Goal: Task Accomplishment & Management: Manage account settings

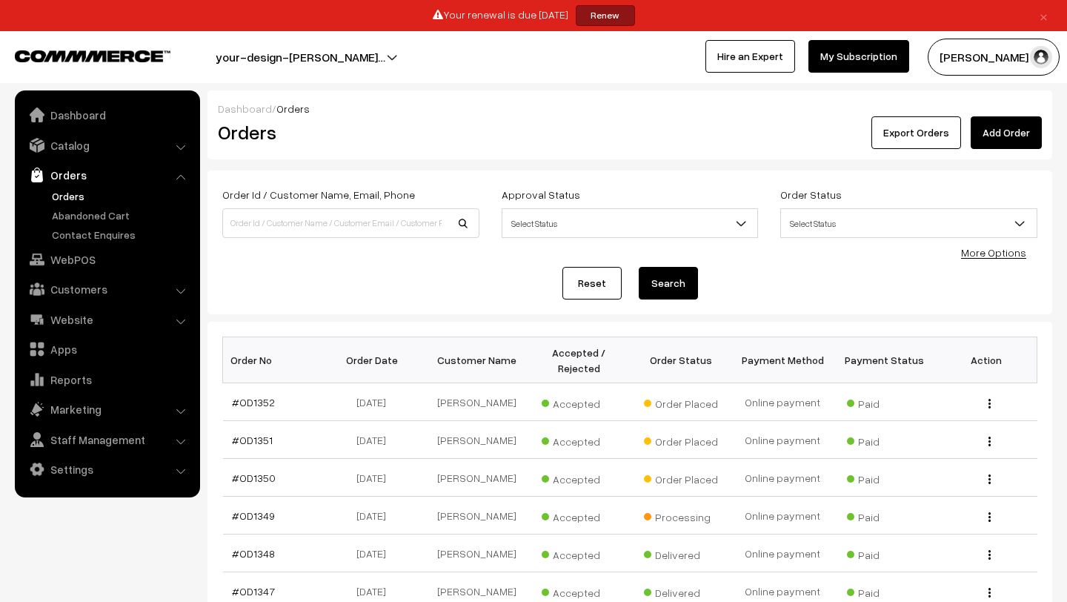
scroll to position [58, 0]
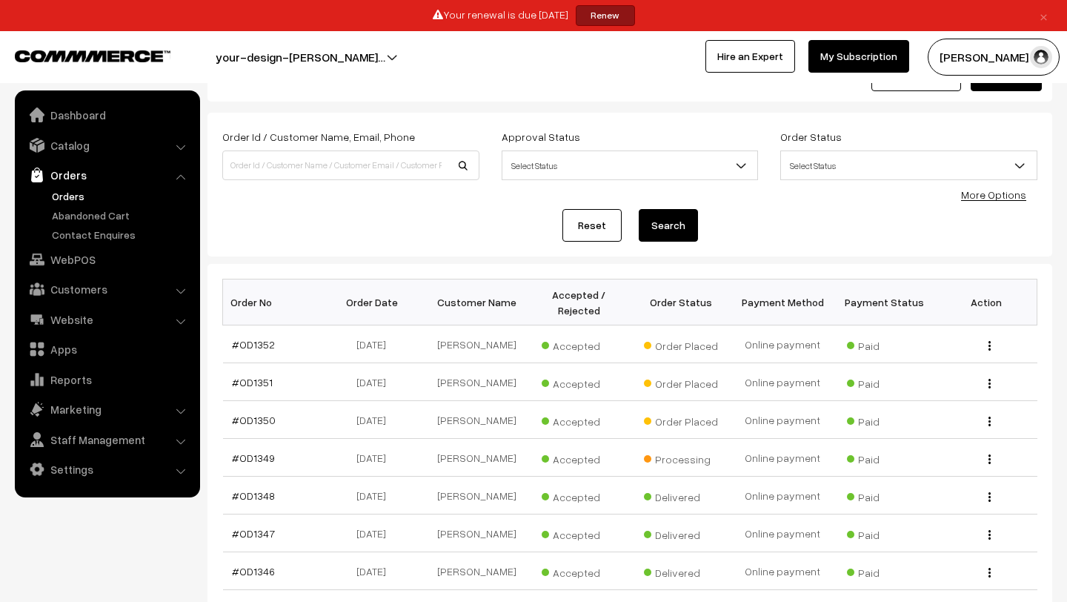
click at [61, 188] on link "Orders" at bounding box center [121, 196] width 147 height 16
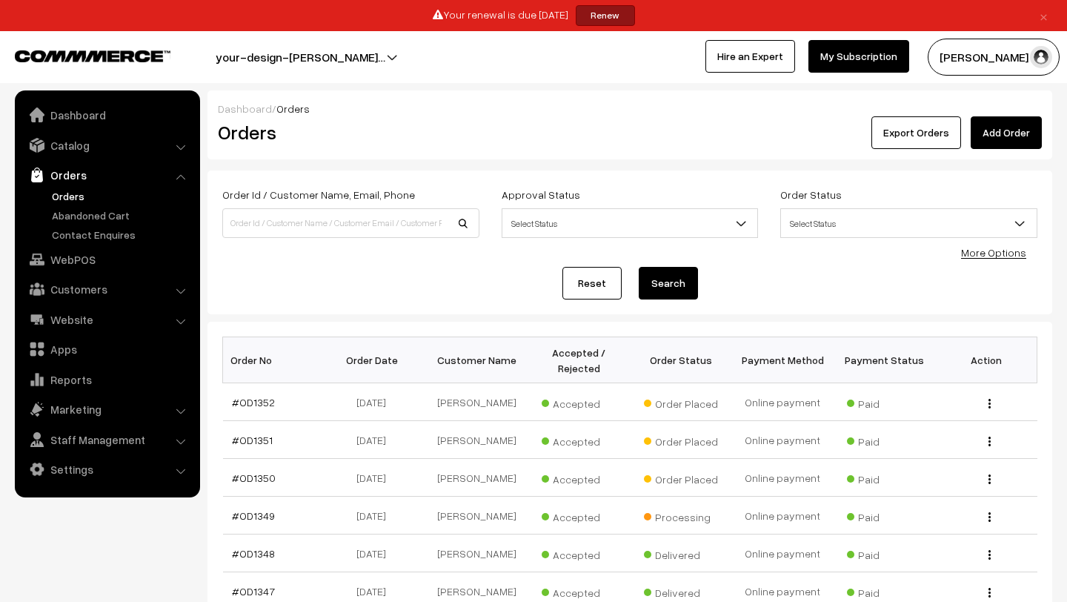
click at [60, 192] on link "Orders" at bounding box center [121, 196] width 147 height 16
click at [984, 59] on button "[PERSON_NAME] N.P" at bounding box center [994, 57] width 132 height 37
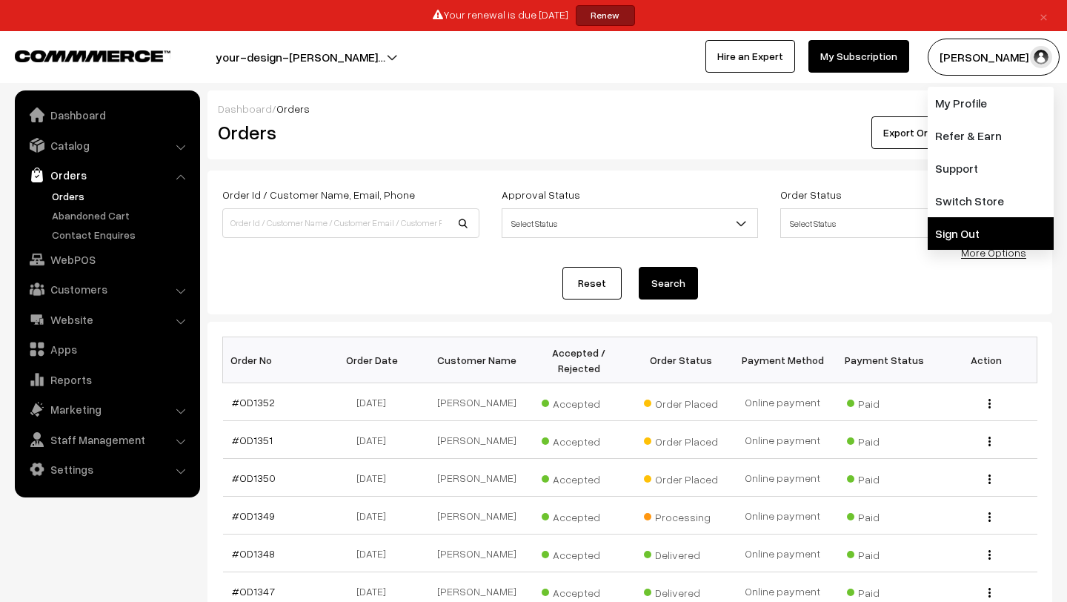
click at [943, 227] on link "Sign Out" at bounding box center [991, 233] width 126 height 33
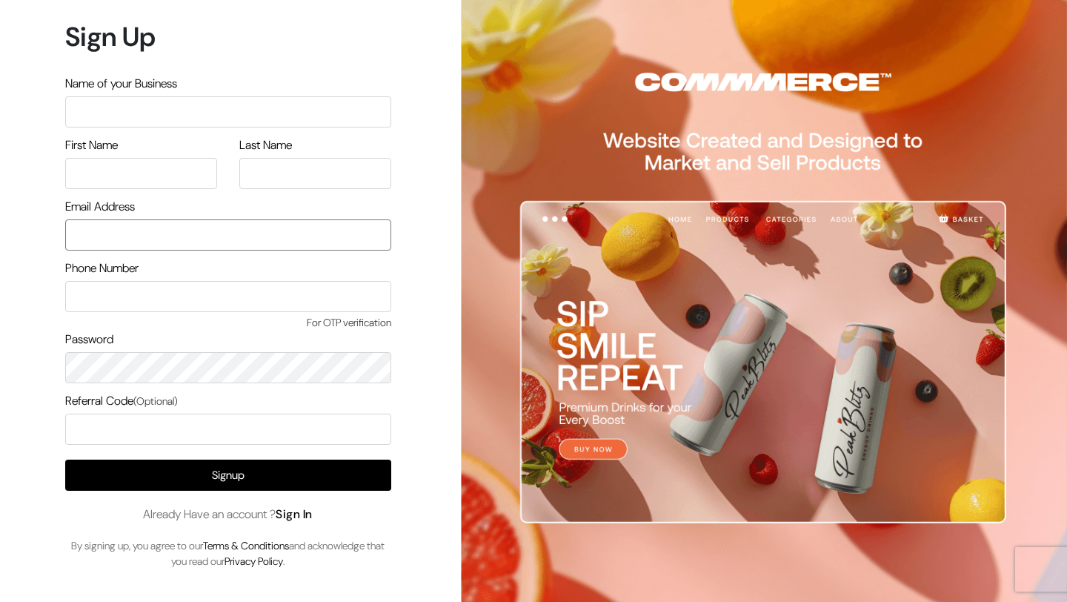
type input "lokesh@yourdesignstore.in"
click at [307, 513] on link "Sign In" at bounding box center [294, 514] width 37 height 16
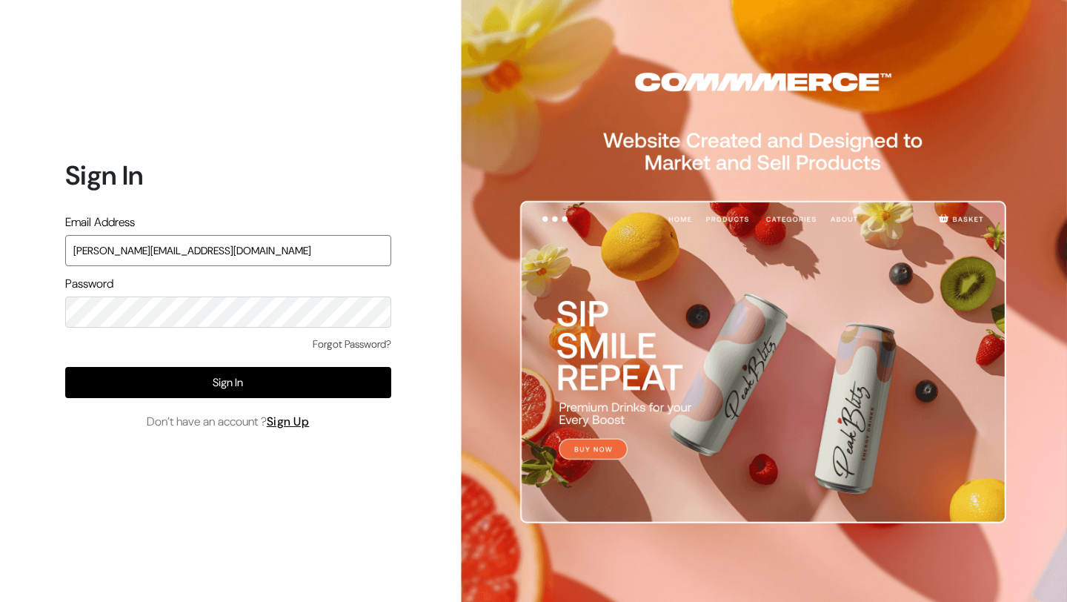
click at [253, 241] on input "[PERSON_NAME][EMAIL_ADDRESS][DOMAIN_NAME]" at bounding box center [228, 250] width 326 height 31
type input "[EMAIL_ADDRESS][DOMAIN_NAME]"
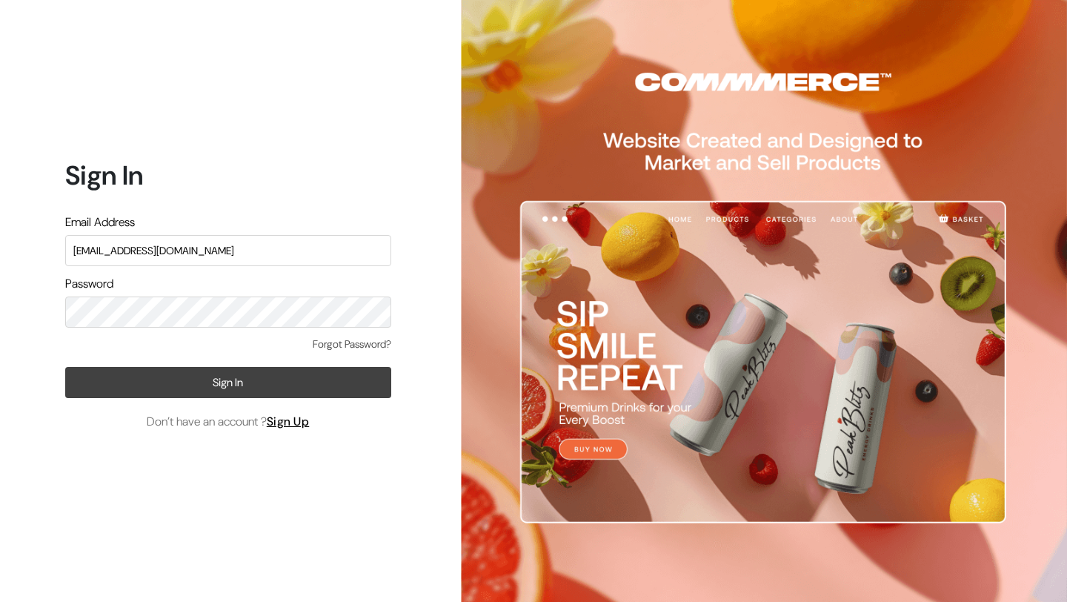
click at [198, 385] on button "Sign In" at bounding box center [228, 382] width 326 height 31
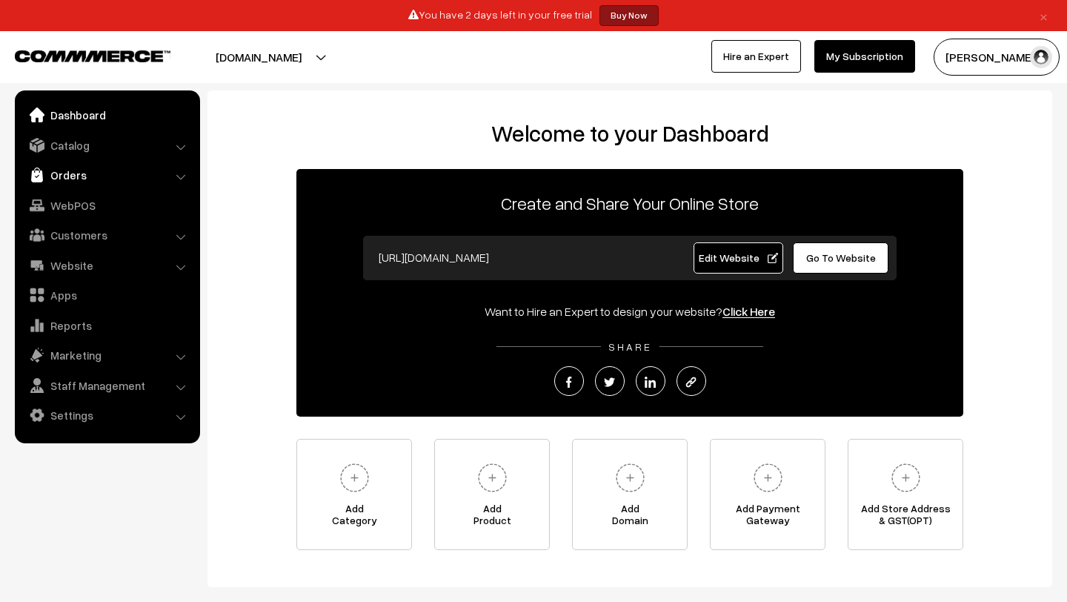
click at [79, 176] on link "Orders" at bounding box center [107, 175] width 176 height 27
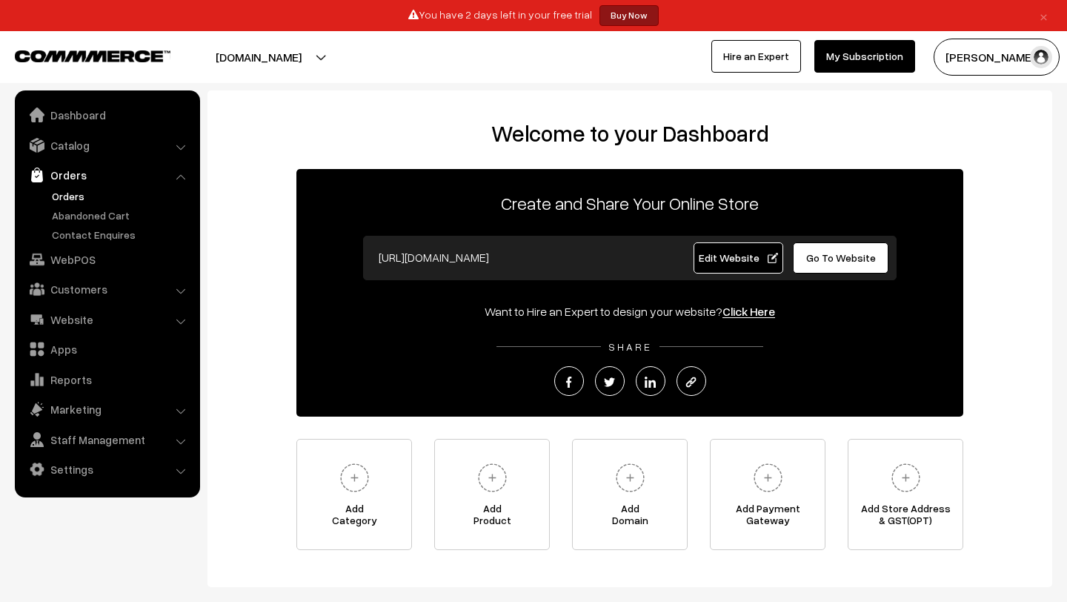
click at [91, 193] on link "Orders" at bounding box center [121, 196] width 147 height 16
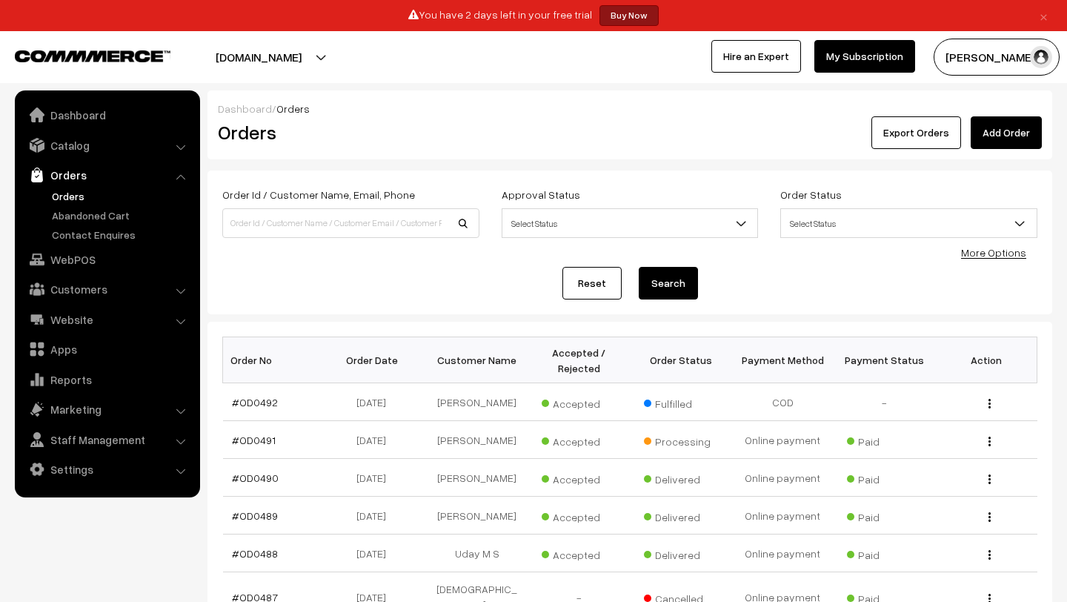
click at [996, 53] on button "Madhu K" at bounding box center [997, 57] width 126 height 37
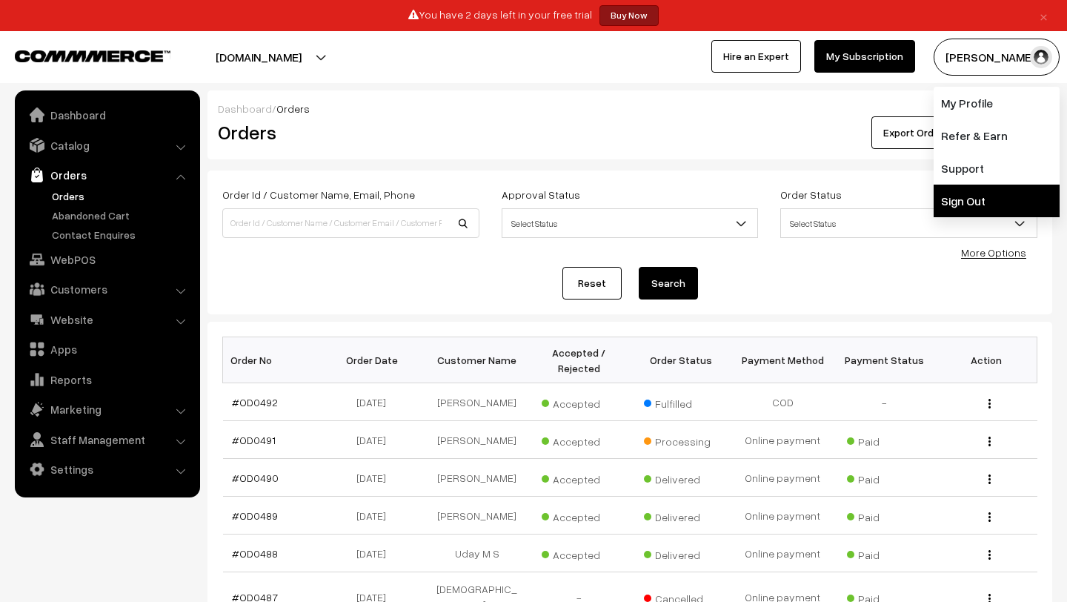
click at [974, 184] on link "Sign Out" at bounding box center [997, 200] width 126 height 33
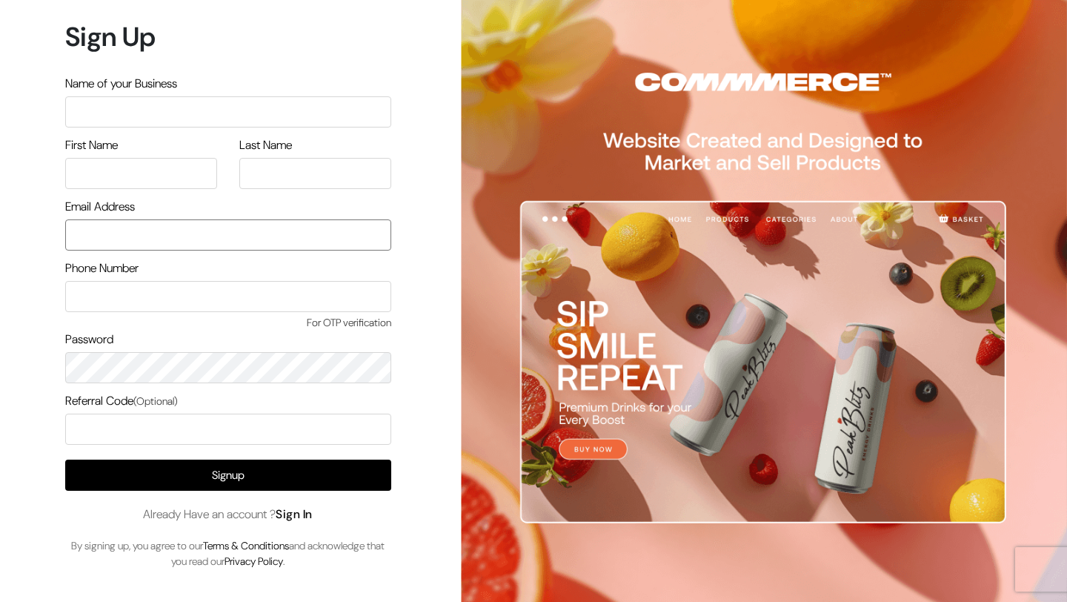
type input "mk@yourdesignstore.in"
click at [302, 506] on link "Sign In" at bounding box center [294, 514] width 37 height 16
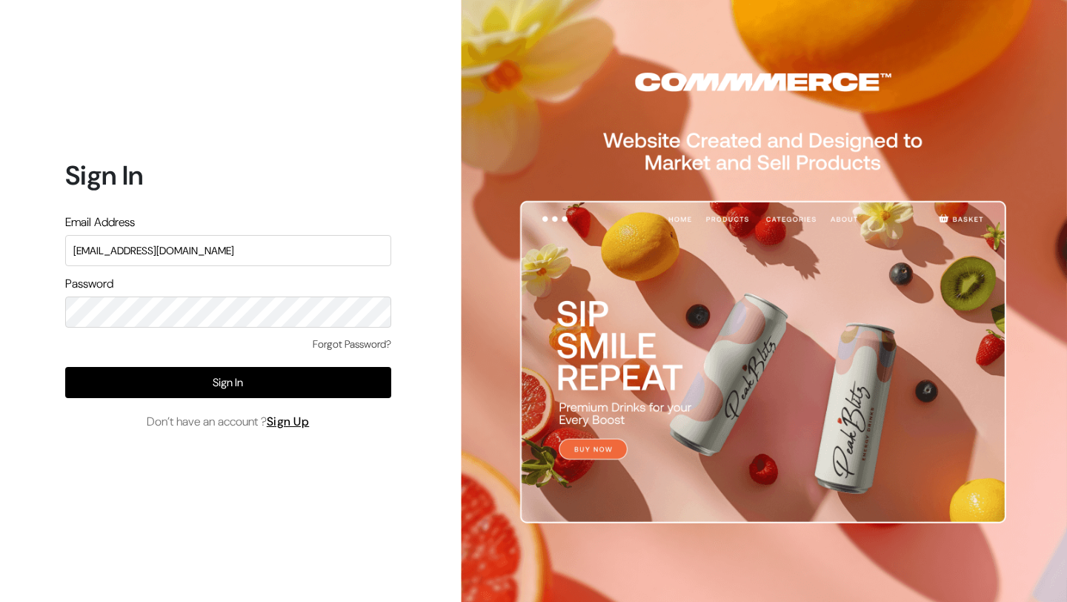
click at [267, 249] on input "[EMAIL_ADDRESS][DOMAIN_NAME]" at bounding box center [228, 250] width 326 height 31
type input "[PERSON_NAME][EMAIL_ADDRESS][DOMAIN_NAME]"
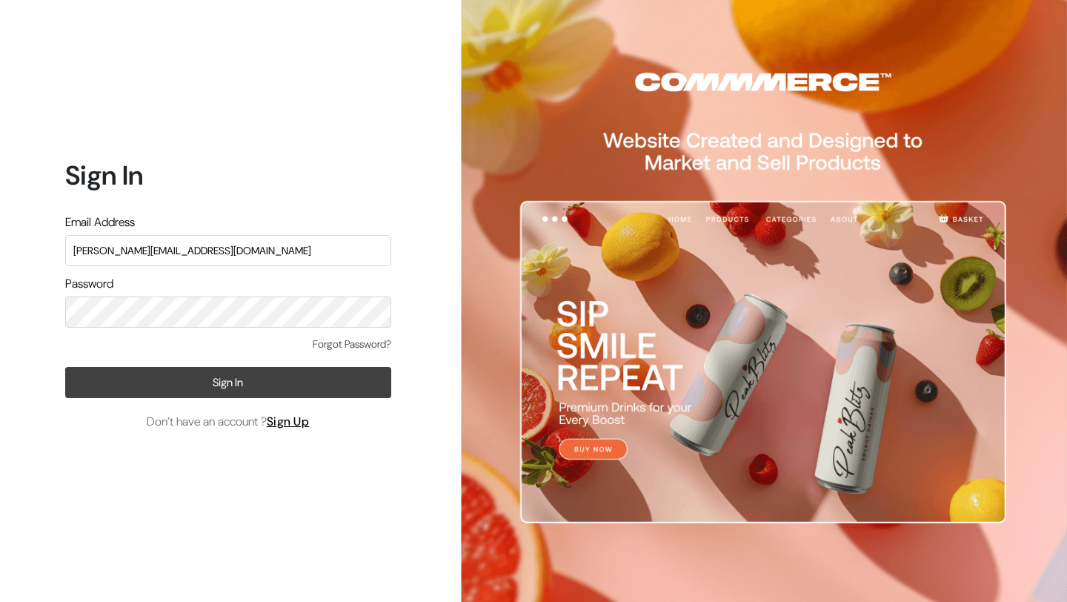
click at [227, 379] on button "Sign In" at bounding box center [228, 382] width 326 height 31
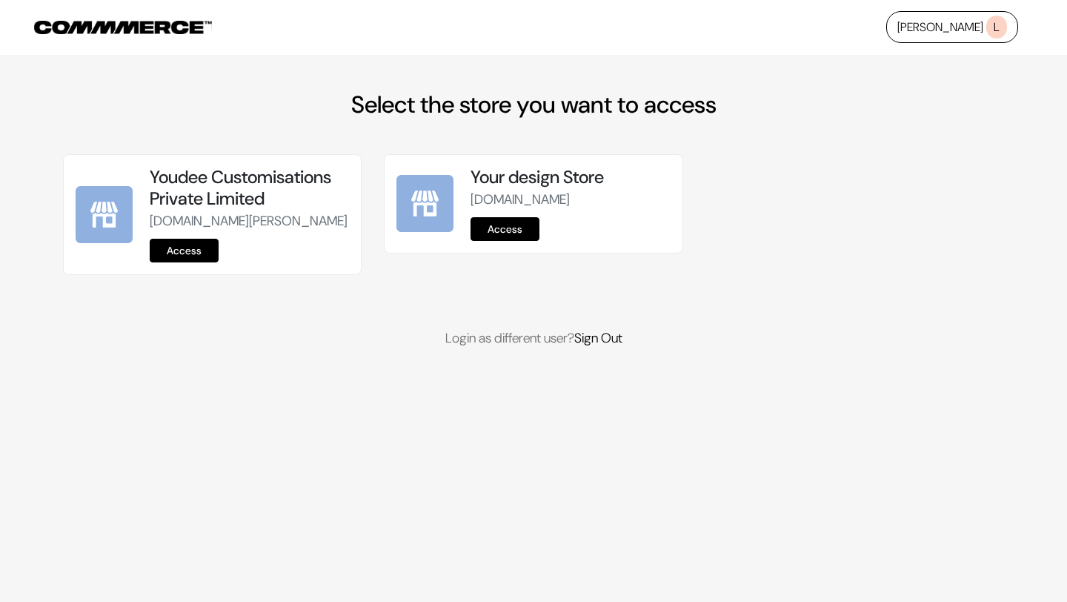
click at [180, 262] on link "Access" at bounding box center [184, 251] width 69 height 24
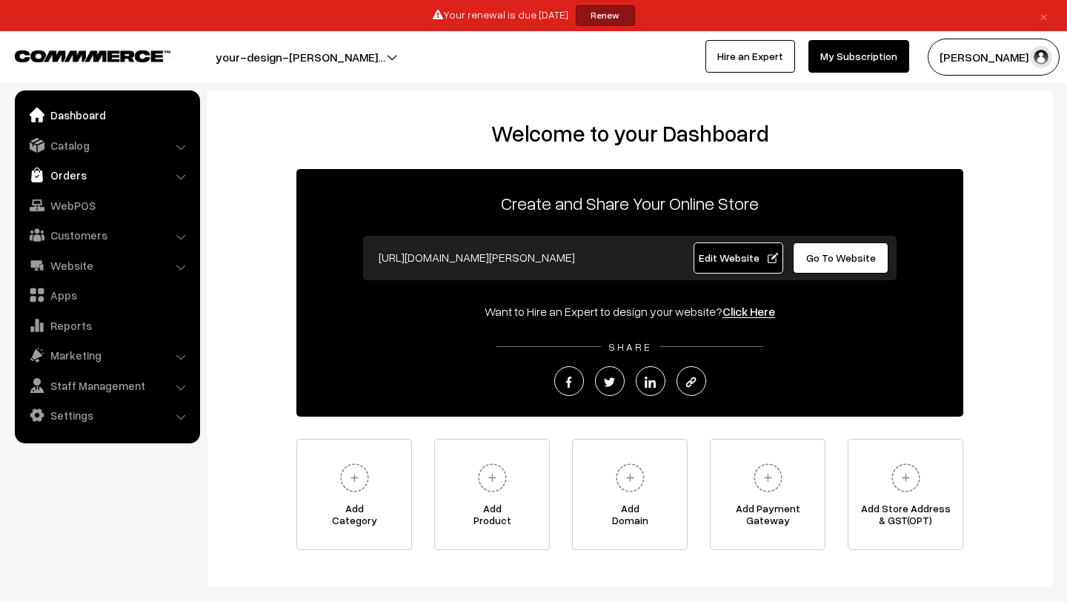
click at [81, 170] on link "Orders" at bounding box center [107, 175] width 176 height 27
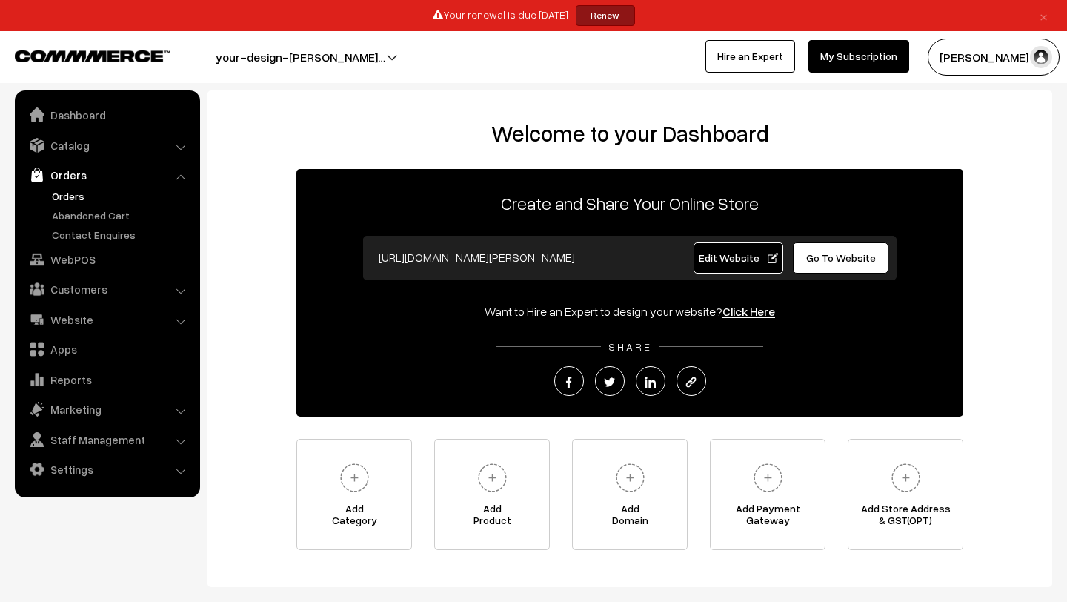
click at [80, 192] on link "Orders" at bounding box center [121, 196] width 147 height 16
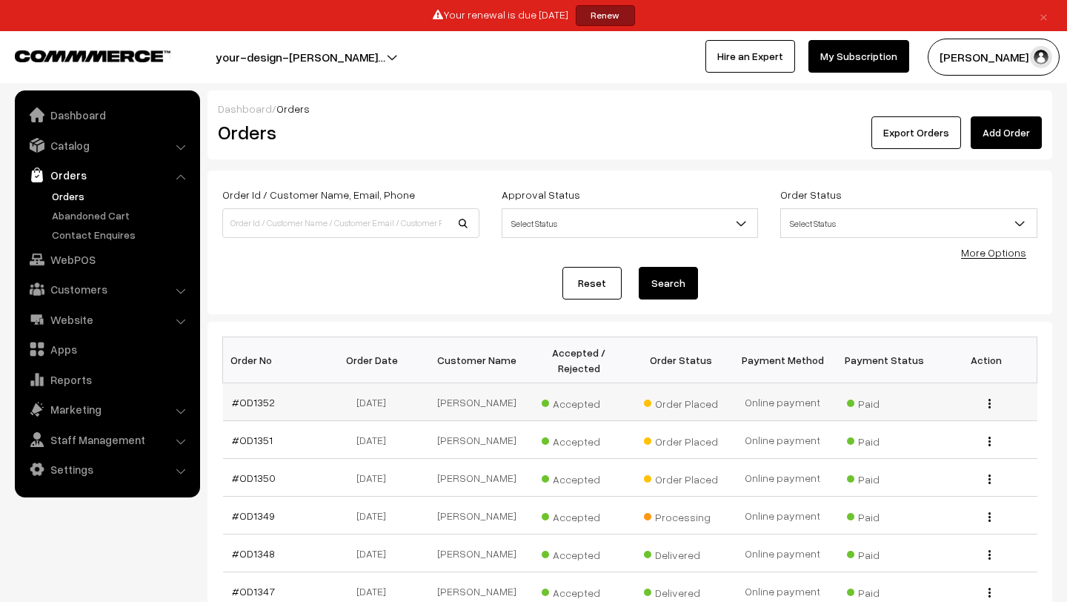
scroll to position [116, 0]
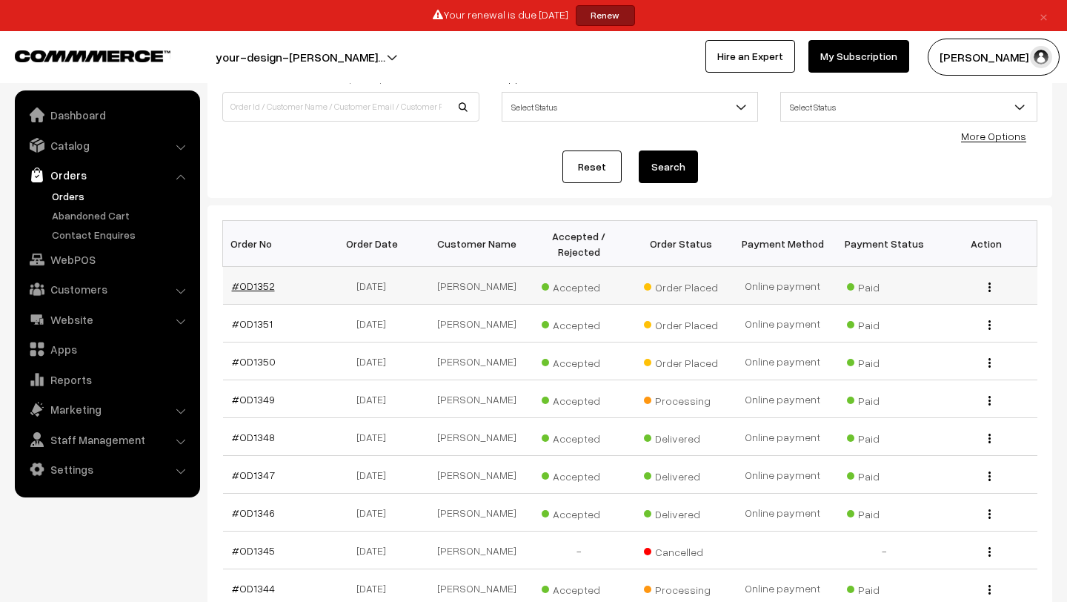
click at [246, 284] on link "#OD1352" at bounding box center [253, 285] width 43 height 13
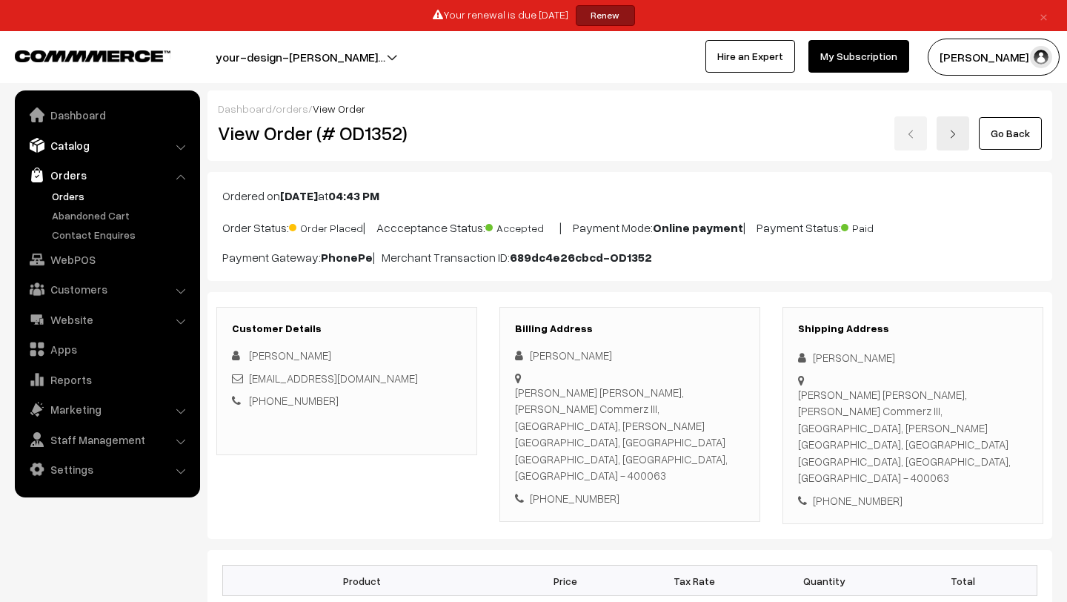
click at [162, 144] on link "Catalog" at bounding box center [107, 145] width 176 height 27
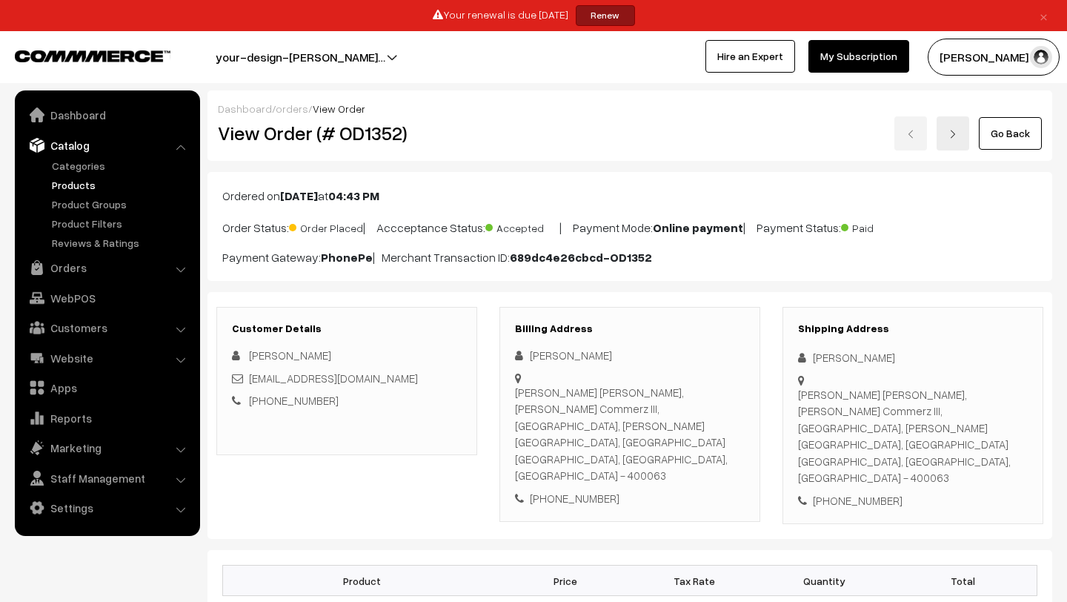
click at [87, 182] on link "Products" at bounding box center [121, 185] width 147 height 16
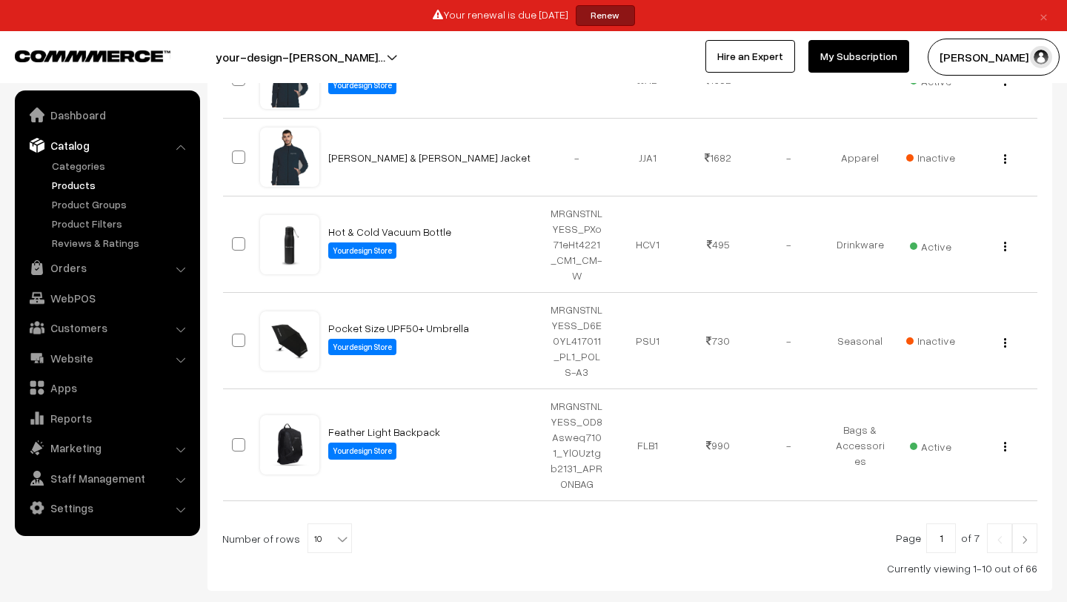
scroll to position [773, 0]
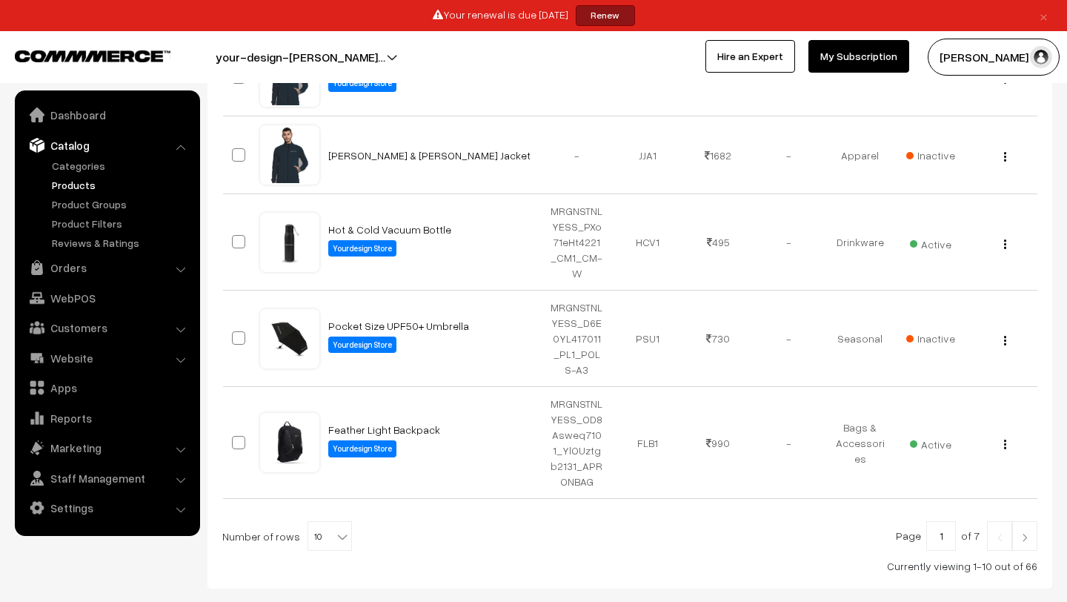
click at [1031, 521] on link at bounding box center [1024, 536] width 25 height 30
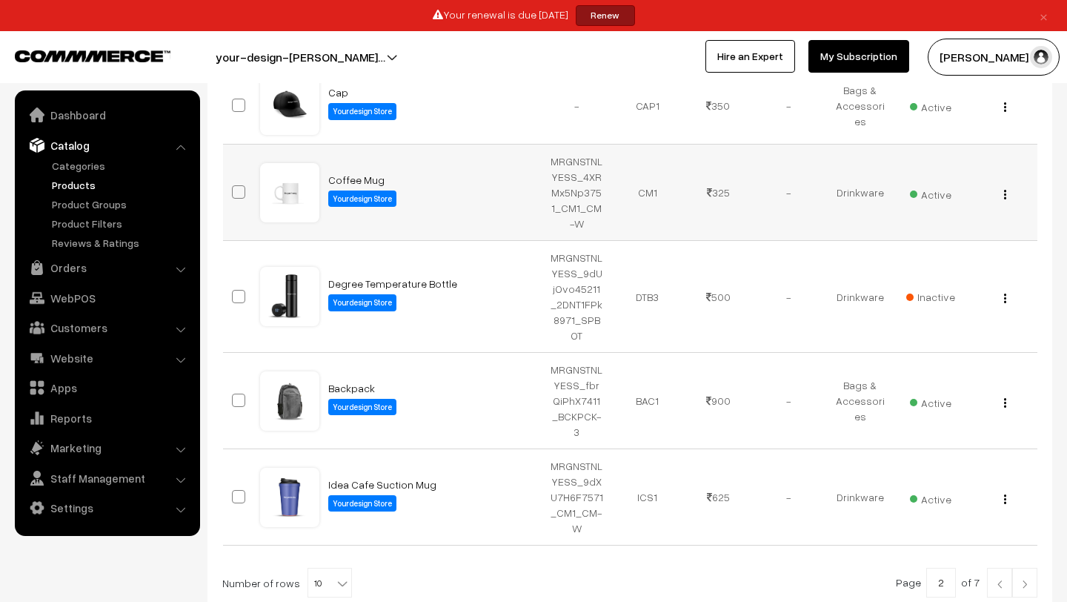
scroll to position [791, 0]
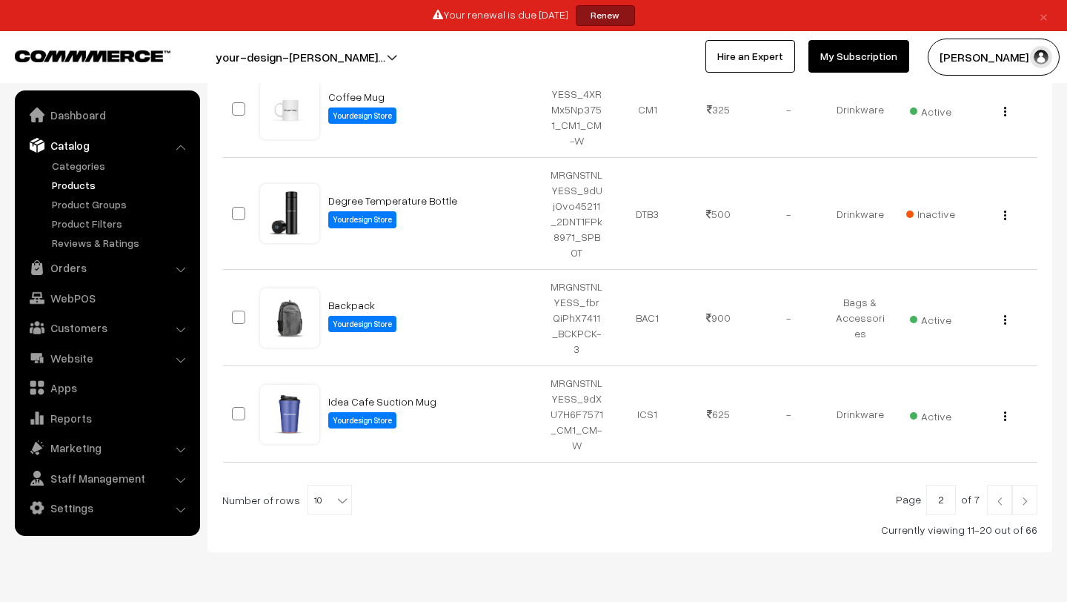
click at [70, 180] on link "Products" at bounding box center [121, 185] width 147 height 16
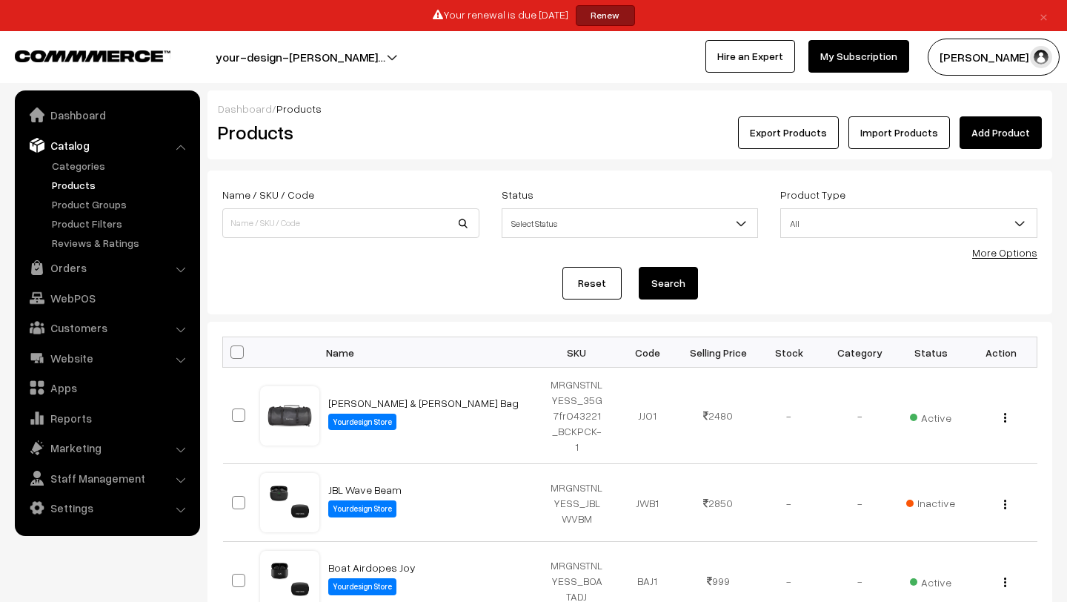
click at [68, 180] on link "Products" at bounding box center [121, 185] width 147 height 16
click at [67, 273] on link "Orders" at bounding box center [107, 267] width 176 height 27
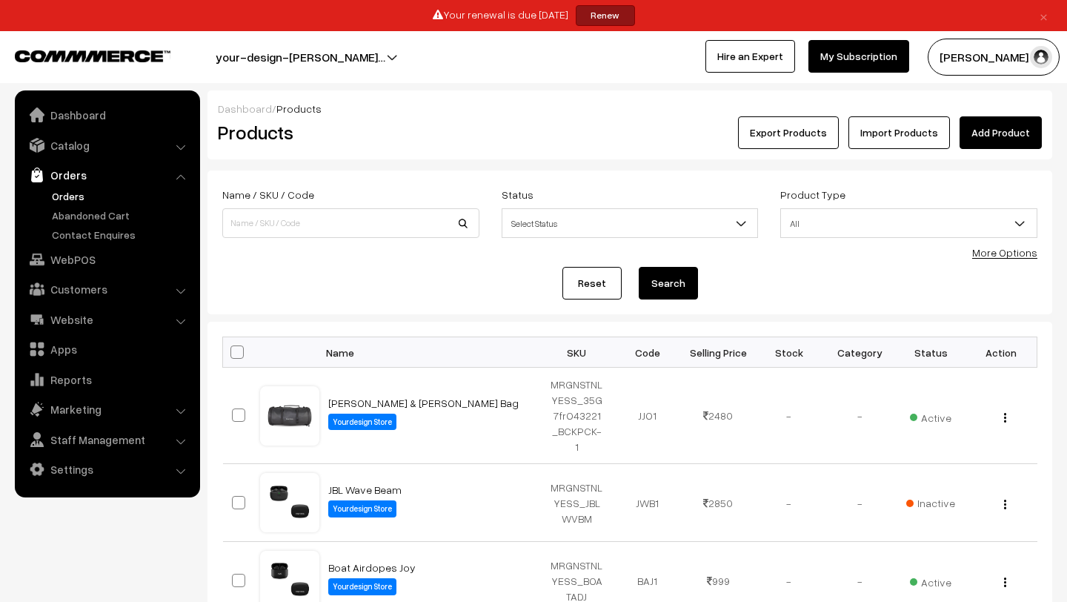
click at [80, 199] on link "Orders" at bounding box center [121, 196] width 147 height 16
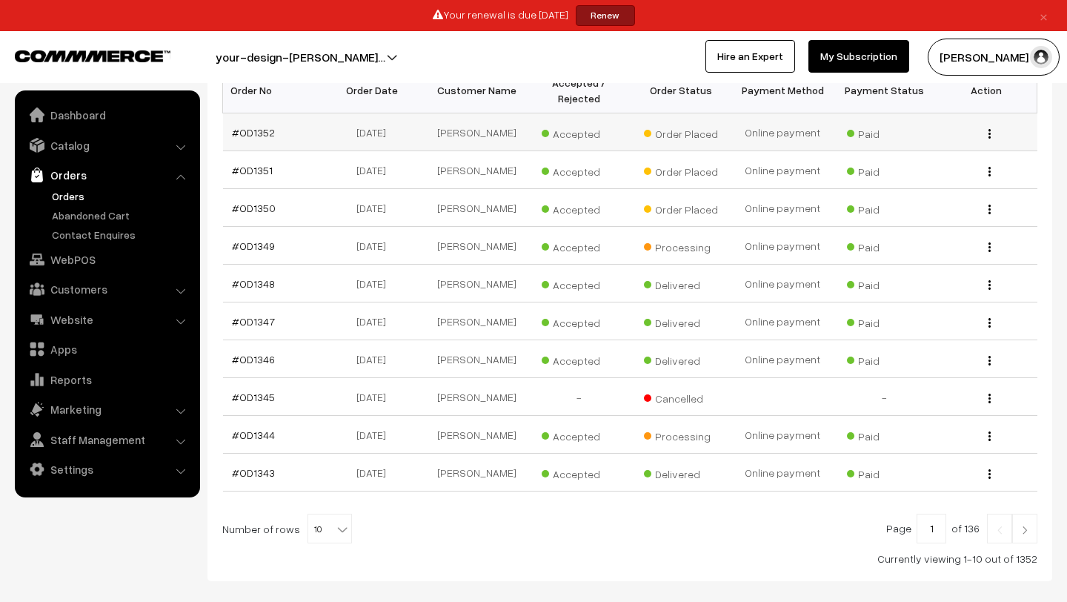
scroll to position [340, 0]
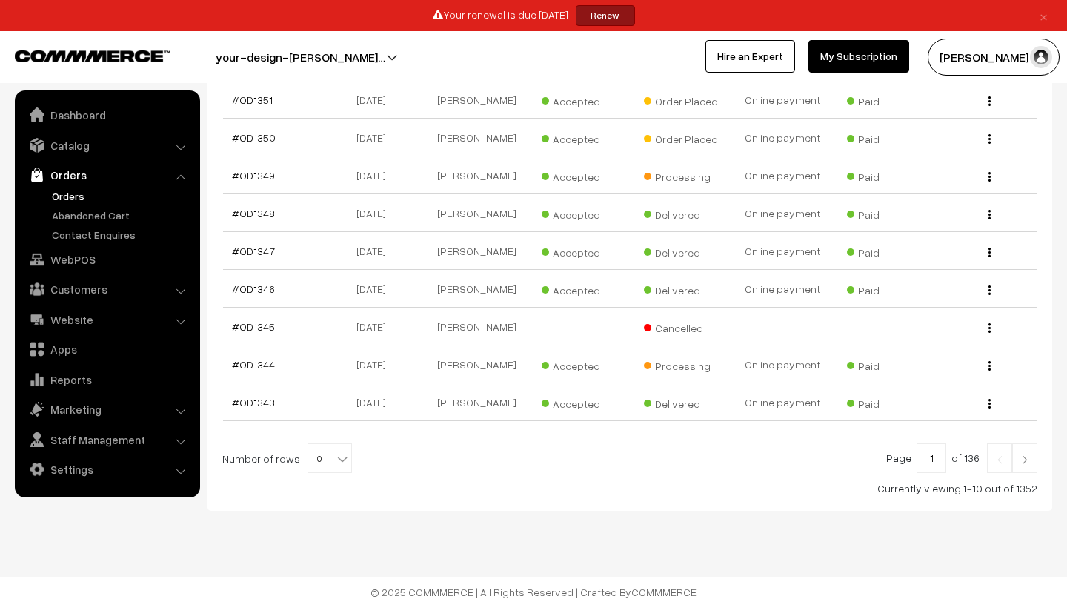
click at [335, 456] on b at bounding box center [342, 458] width 15 height 15
select select "50"
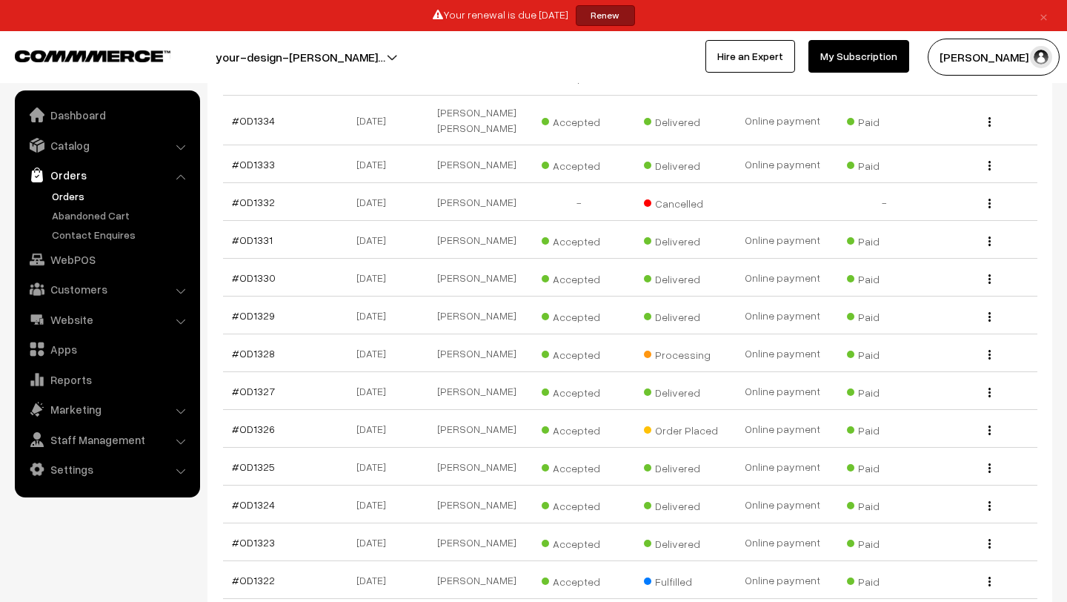
scroll to position [1016, 0]
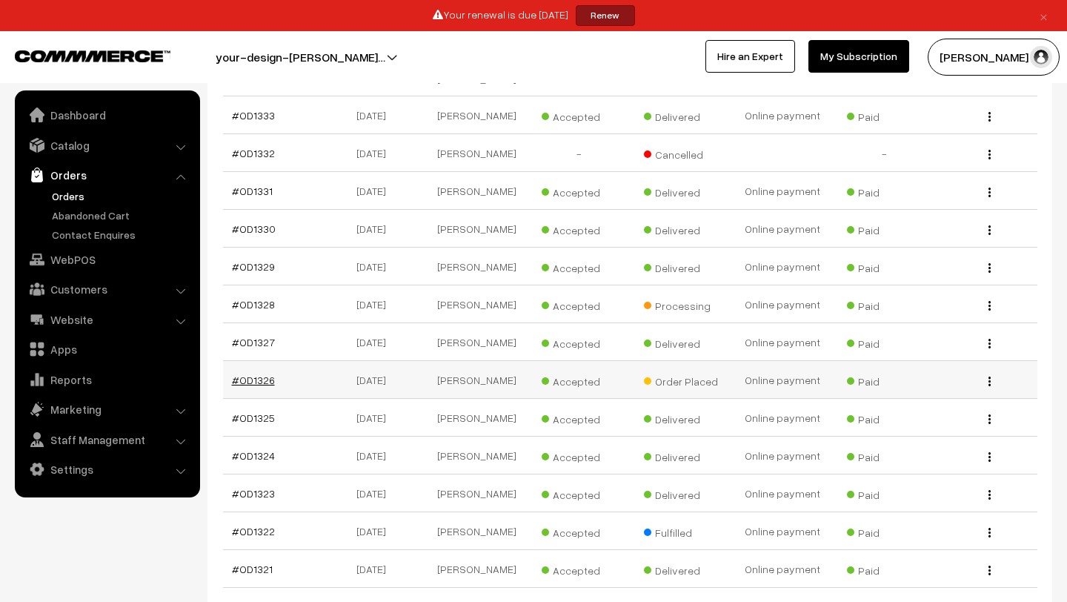
click at [252, 386] on link "#OD1326" at bounding box center [253, 379] width 43 height 13
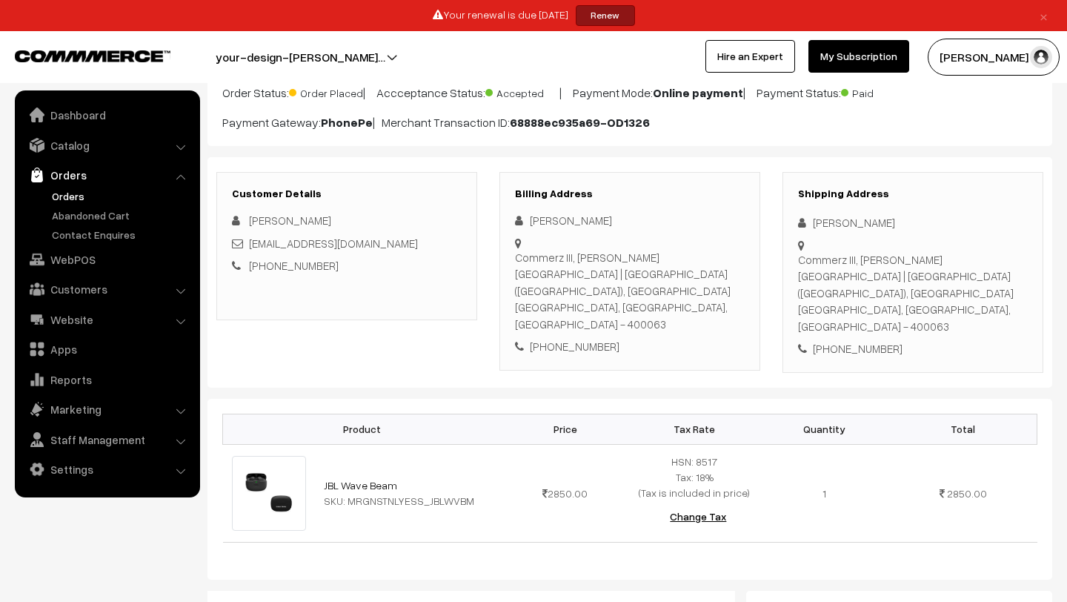
scroll to position [629, 0]
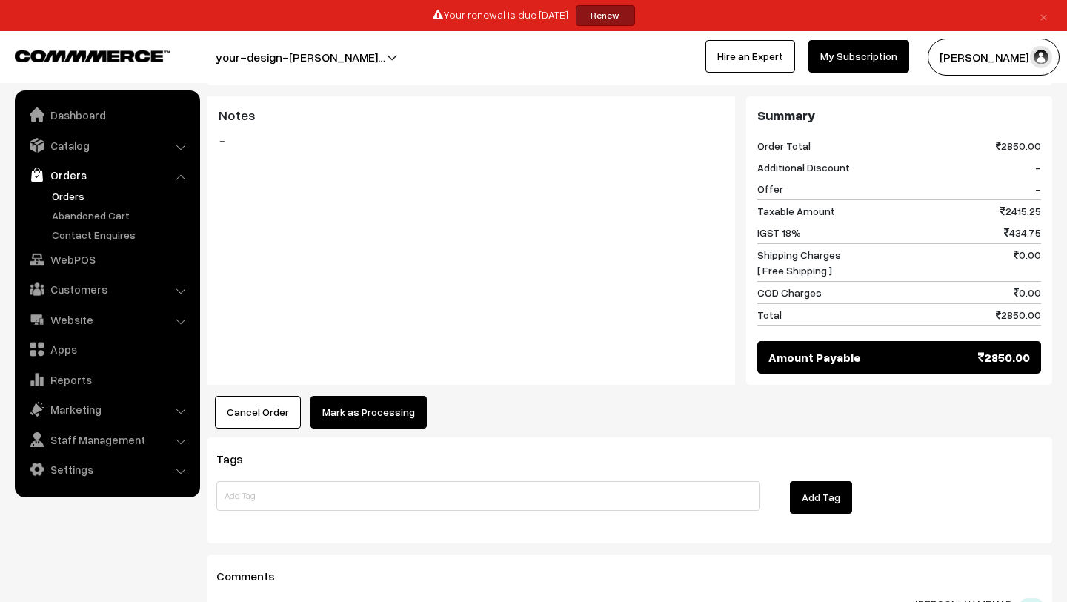
click at [239, 396] on button "Cancel Order" at bounding box center [258, 412] width 86 height 33
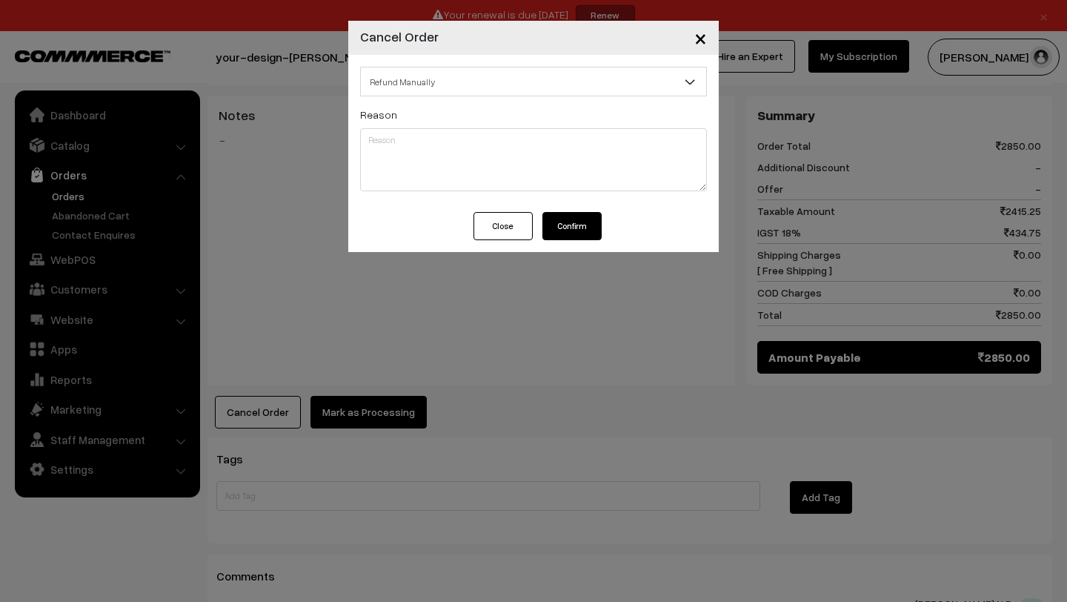
click at [403, 90] on span "Refund Manually" at bounding box center [533, 82] width 345 height 26
click at [401, 164] on textarea at bounding box center [533, 159] width 347 height 63
type textarea "Product out of stock"
click at [582, 213] on button "Confirm" at bounding box center [571, 226] width 59 height 28
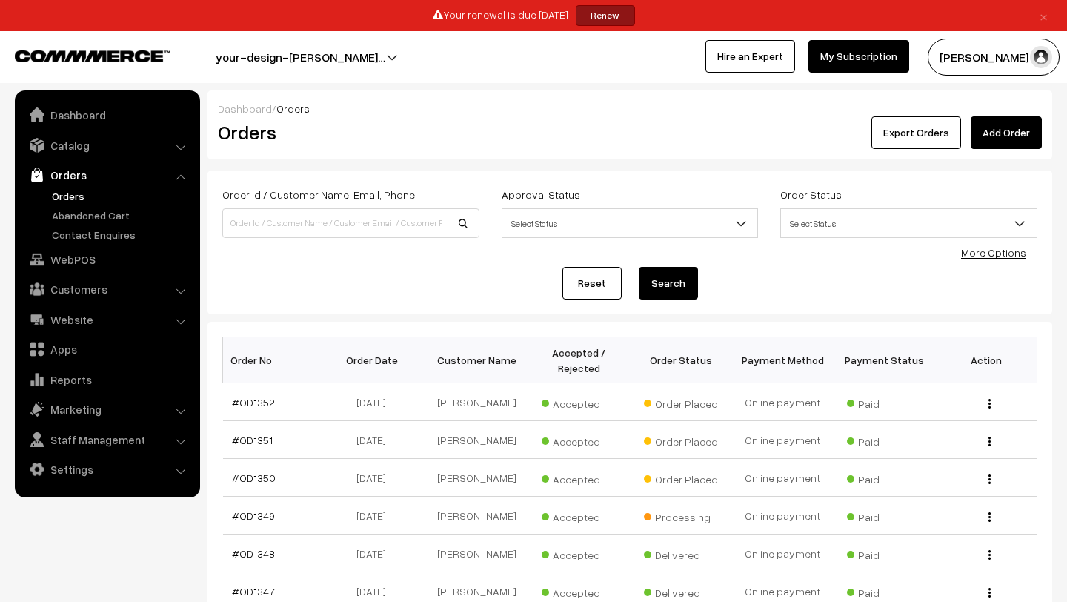
scroll to position [345, 0]
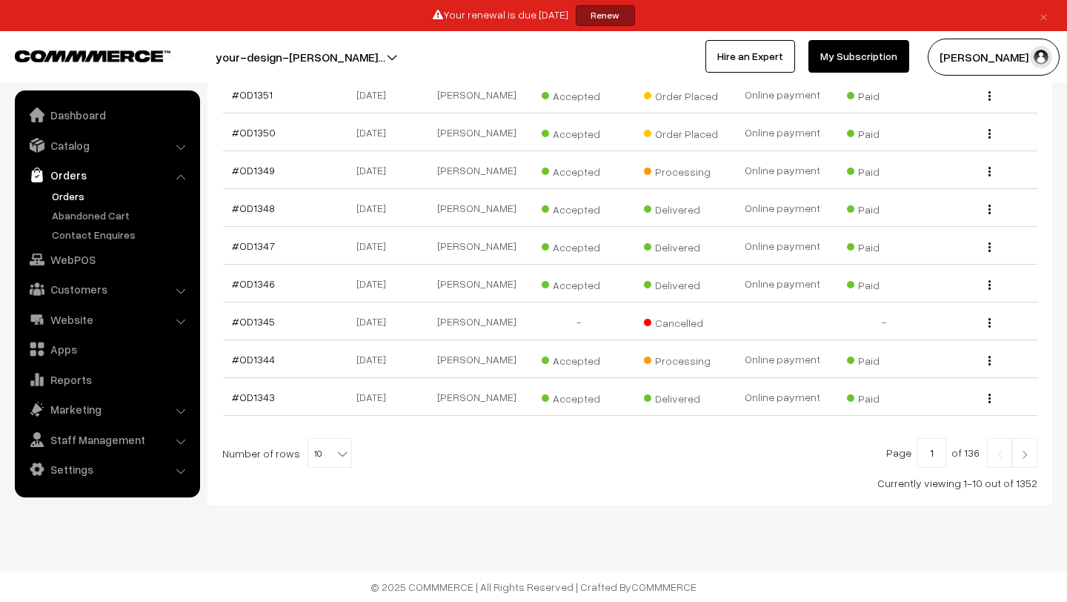
click at [322, 450] on span "10" at bounding box center [329, 454] width 43 height 30
select select "50"
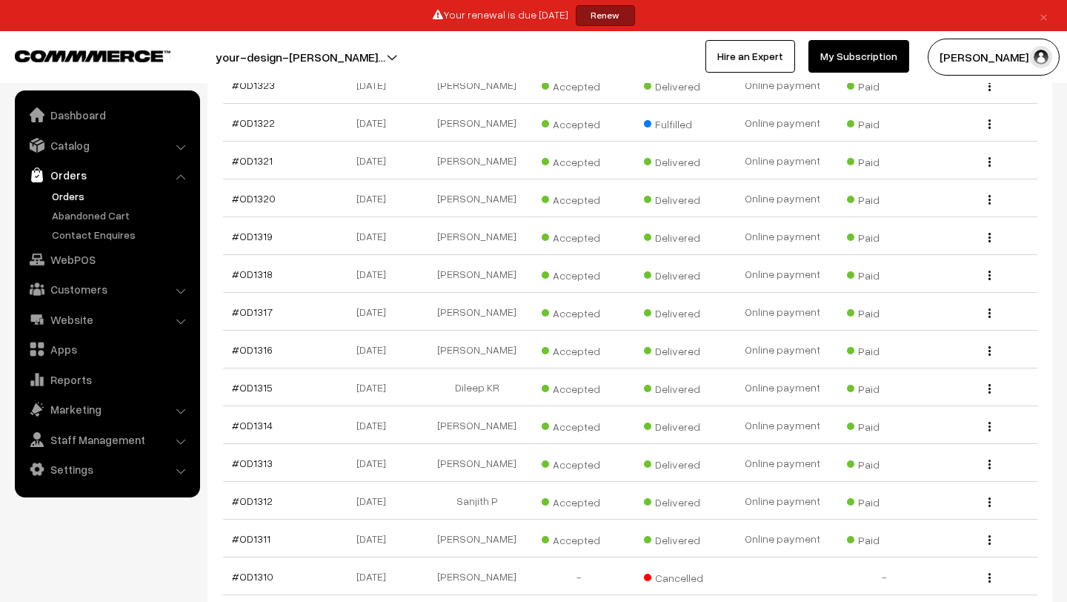
scroll to position [1165, 0]
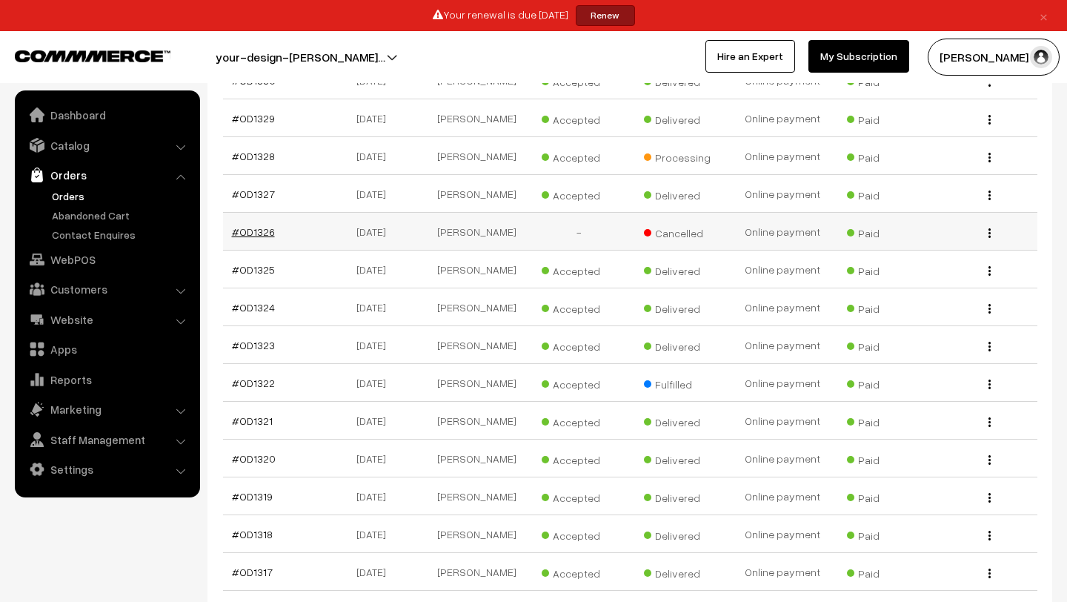
click at [256, 238] on link "#OD1326" at bounding box center [253, 231] width 43 height 13
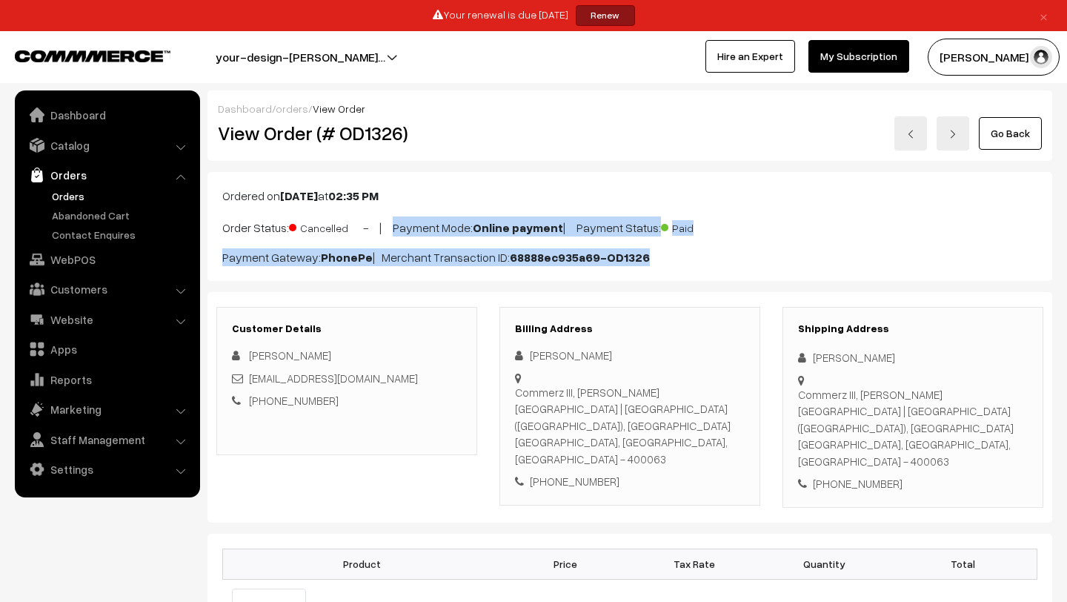
drag, startPoint x: 392, startPoint y: 225, endPoint x: 688, endPoint y: 264, distance: 298.8
click at [688, 264] on div "Ordered on [DATE] 02:35 PM Order Status: Cancelled - | Payment Mode: Online pay…" at bounding box center [629, 226] width 845 height 109
copy div "Payment Mode: Online payment | Payment Status: Paid Payment Gateway: PhonePe | …"
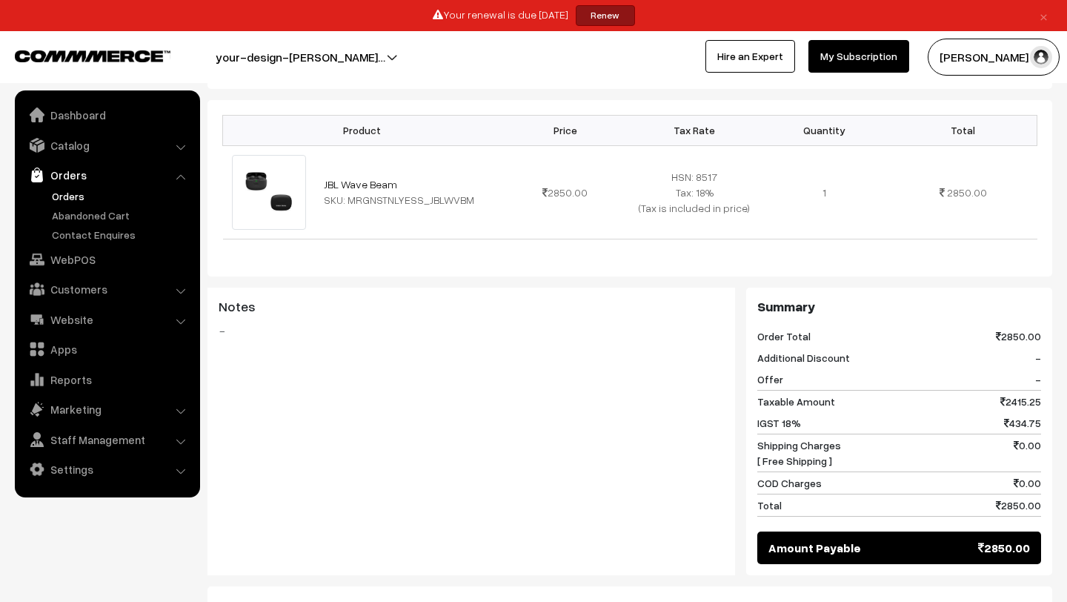
scroll to position [553, 0]
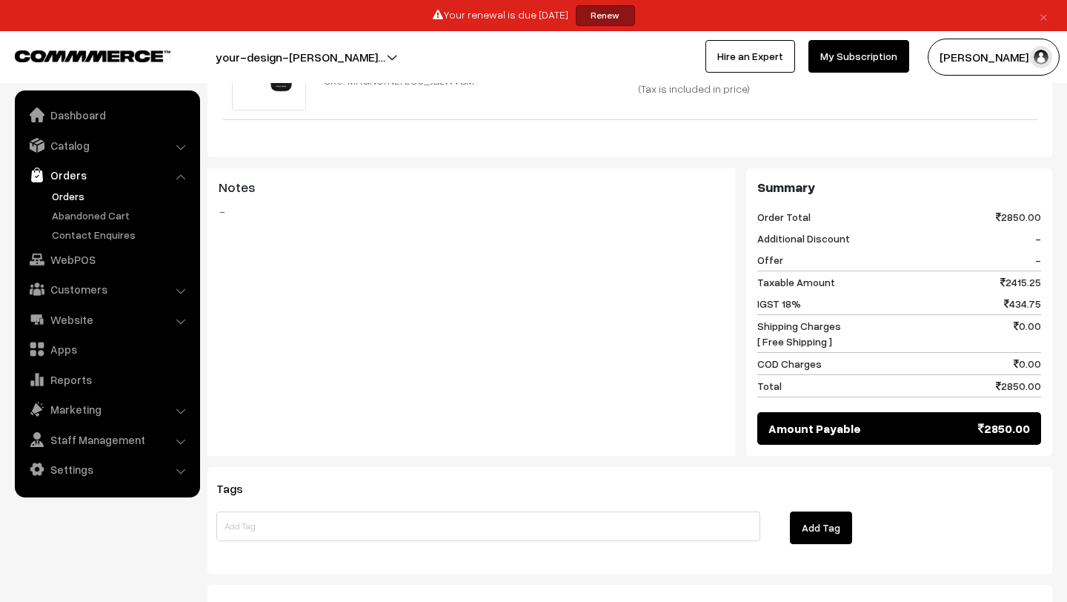
click at [74, 188] on link "Orders" at bounding box center [121, 196] width 147 height 16
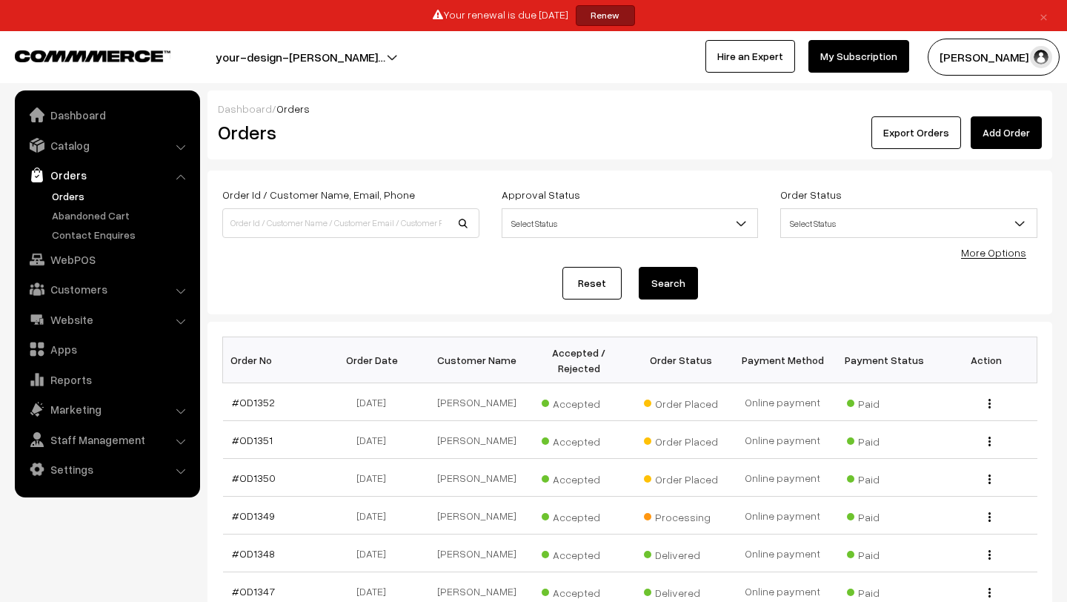
click at [67, 197] on link "Orders" at bounding box center [121, 196] width 147 height 16
click at [75, 187] on li "Orders Orders" at bounding box center [108, 202] width 178 height 81
click at [76, 190] on link "Orders" at bounding box center [121, 196] width 147 height 16
